Goal: Navigation & Orientation: Find specific page/section

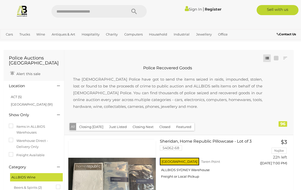
click at [0, 0] on link "Prestige & Luxury Cars" at bounding box center [0, 0] width 0 height 0
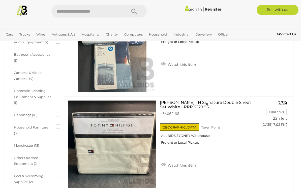
scroll to position [231, 0]
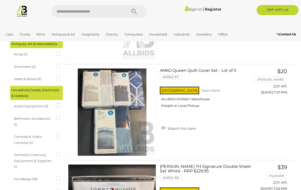
click at [62, 10] on input "text" at bounding box center [86, 11] width 70 height 13
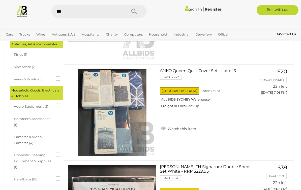
type input "****"
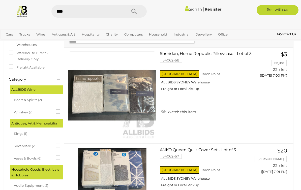
scroll to position [0, 0]
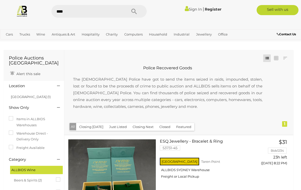
click at [0, 0] on link "Unique & Classic Cars" at bounding box center [0, 0] width 0 height 0
click at [0, 0] on link "Motor Vehicles / Cars" at bounding box center [0, 0] width 0 height 0
click at [0, 0] on link "Antiques & Vintage" at bounding box center [0, 0] width 0 height 0
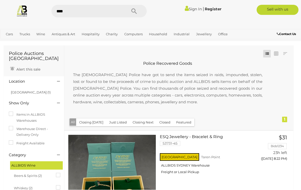
scroll to position [5, 0]
click at [28, 130] on label "Warehouse Direct - Delivery Only" at bounding box center [34, 132] width 50 height 12
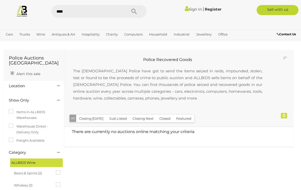
click at [0, 0] on link "Estate Jewellery" at bounding box center [0, 0] width 0 height 0
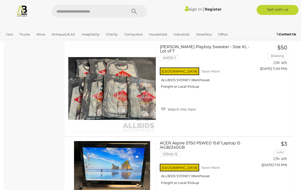
scroll to position [995, 0]
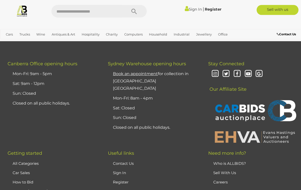
scroll to position [4928, 0]
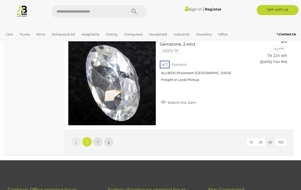
scroll to position [4753, 0]
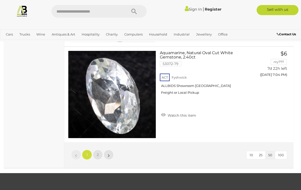
click at [97, 157] on link "2" at bounding box center [98, 155] width 10 height 10
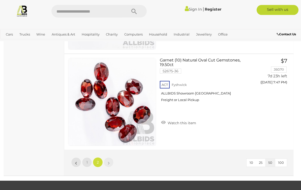
scroll to position [4072, 0]
click at [0, 0] on link "Plant & Machinery" at bounding box center [0, 0] width 0 height 0
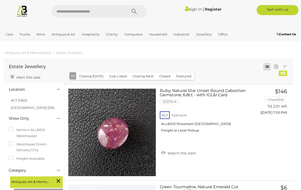
scroll to position [4080, 0]
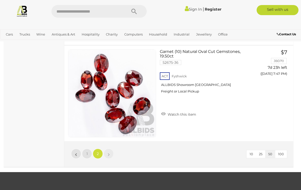
scroll to position [33, 0]
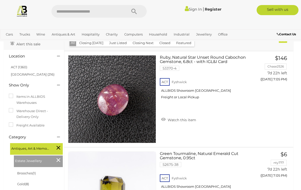
click at [0, 0] on link "View All Trucks Auctions" at bounding box center [0, 0] width 0 height 0
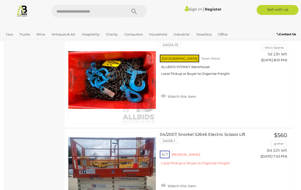
scroll to position [476, 0]
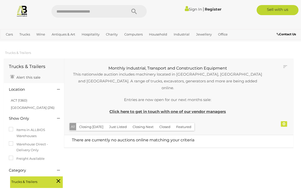
click at [0, 0] on link "Sydney Car Auctions" at bounding box center [0, 0] width 0 height 0
